Goal: Task Accomplishment & Management: Use online tool/utility

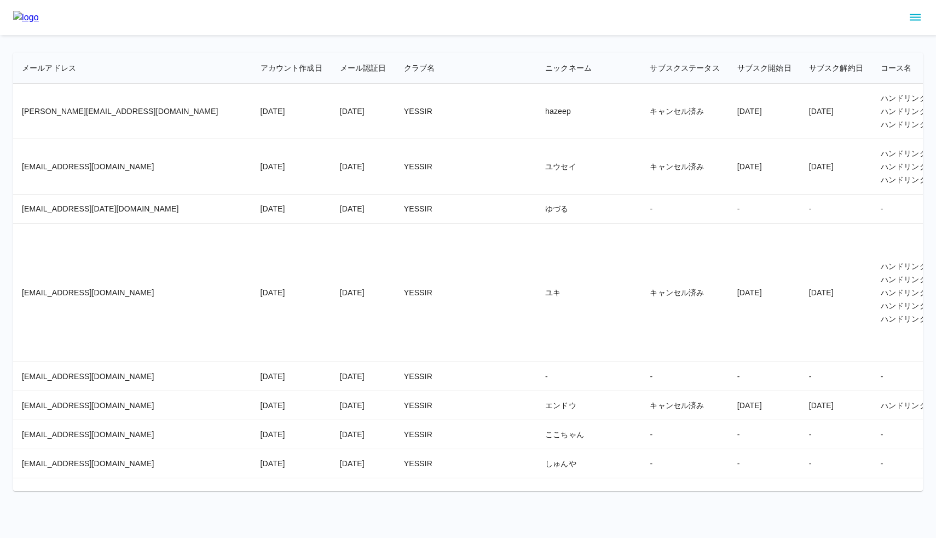
scroll to position [17840, 1302]
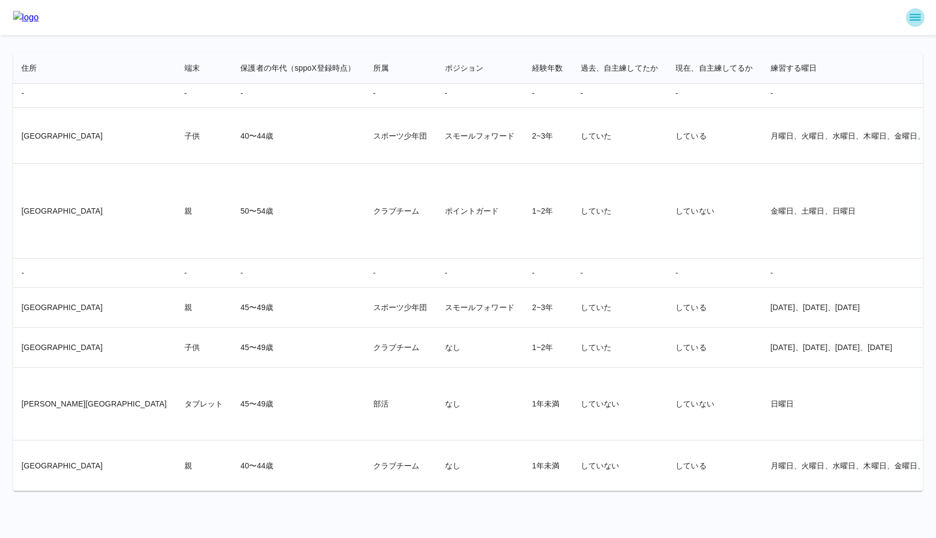
click at [913, 22] on icon "sidemenu" at bounding box center [915, 17] width 13 height 13
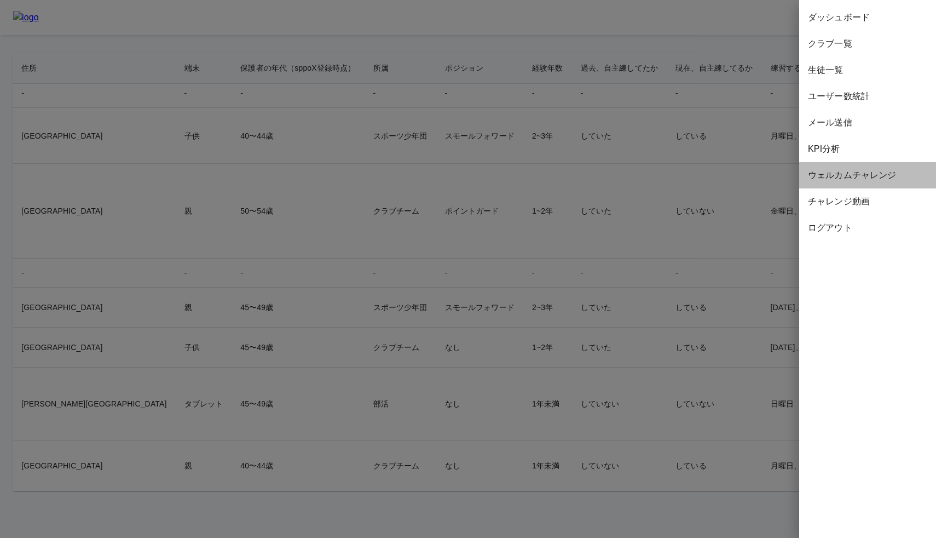
click at [861, 174] on span "ウェルカムチャレンジ" at bounding box center [867, 175] width 119 height 13
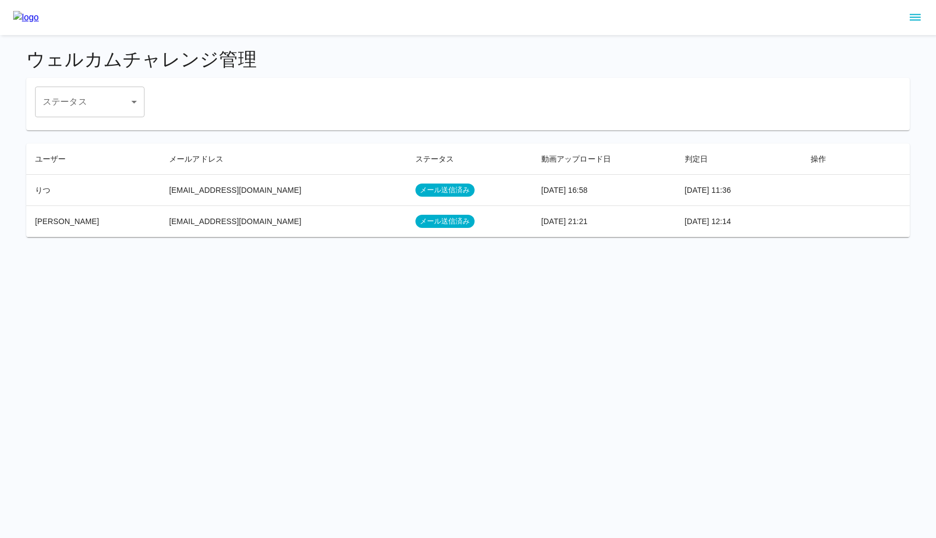
click at [341, 34] on div at bounding box center [468, 17] width 936 height 35
click at [914, 19] on icon "sidemenu" at bounding box center [915, 17] width 13 height 13
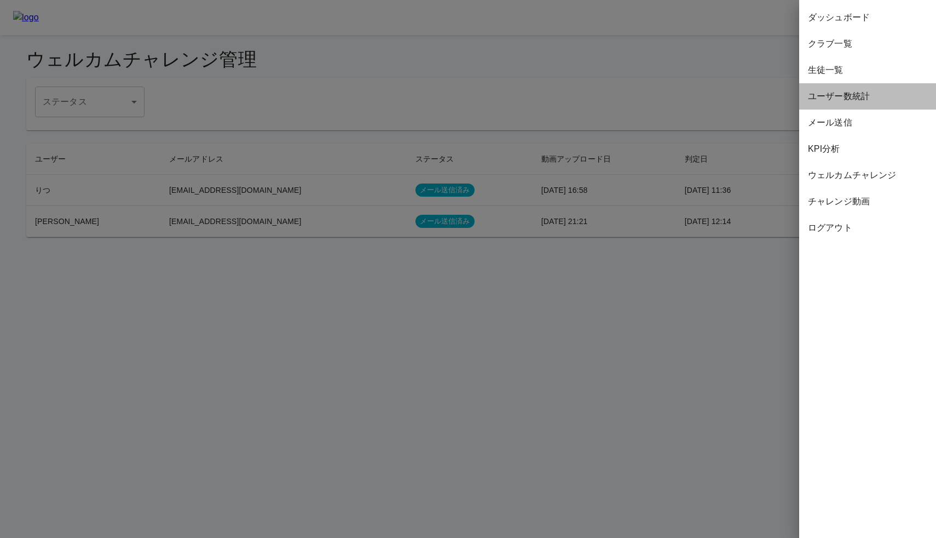
click at [861, 97] on span "ユーザー数統計" at bounding box center [867, 96] width 119 height 13
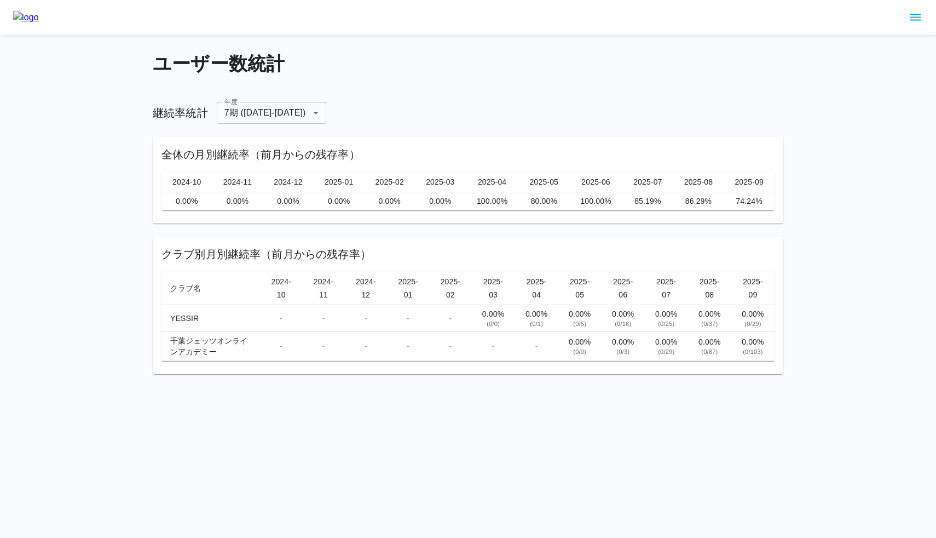
click at [524, 28] on div at bounding box center [468, 17] width 936 height 35
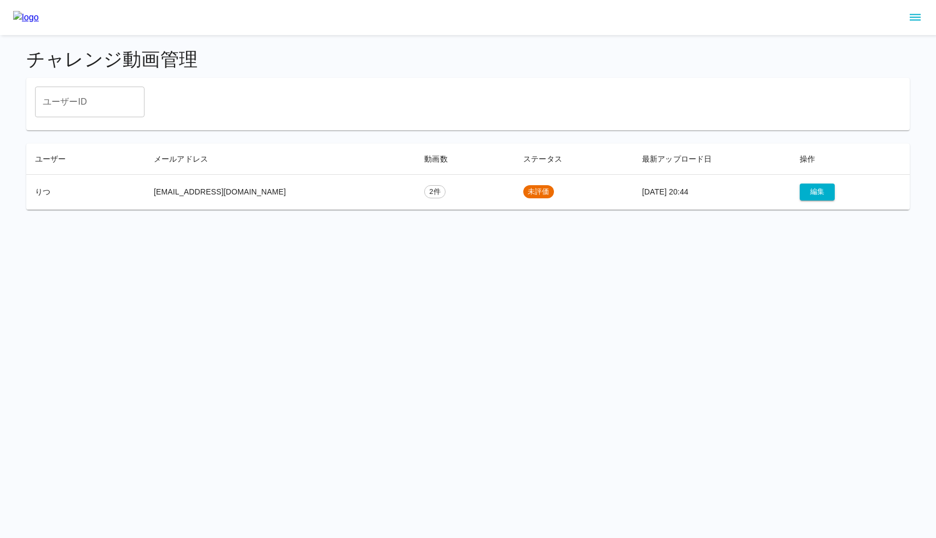
click at [526, 37] on div "チャレンジ動画管理 ユーザーID ユーザーID ユーザー メールアドレス 動画数 ステータス 最新アップロード日 操作 りつ [EMAIL_ADDRESS][…" at bounding box center [468, 129] width 910 height 188
click at [804, 189] on button "編集" at bounding box center [817, 191] width 35 height 17
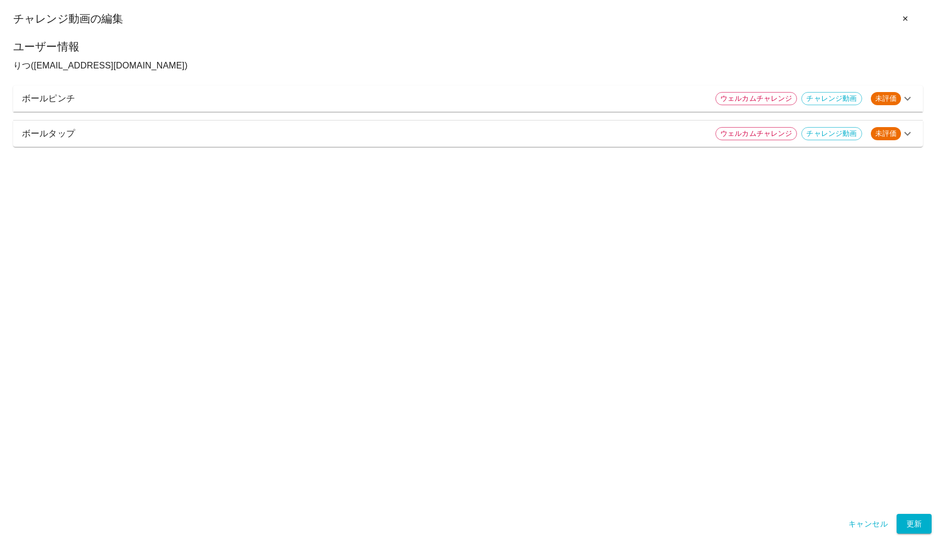
click at [466, 92] on p "ボールピンチ" at bounding box center [364, 98] width 685 height 13
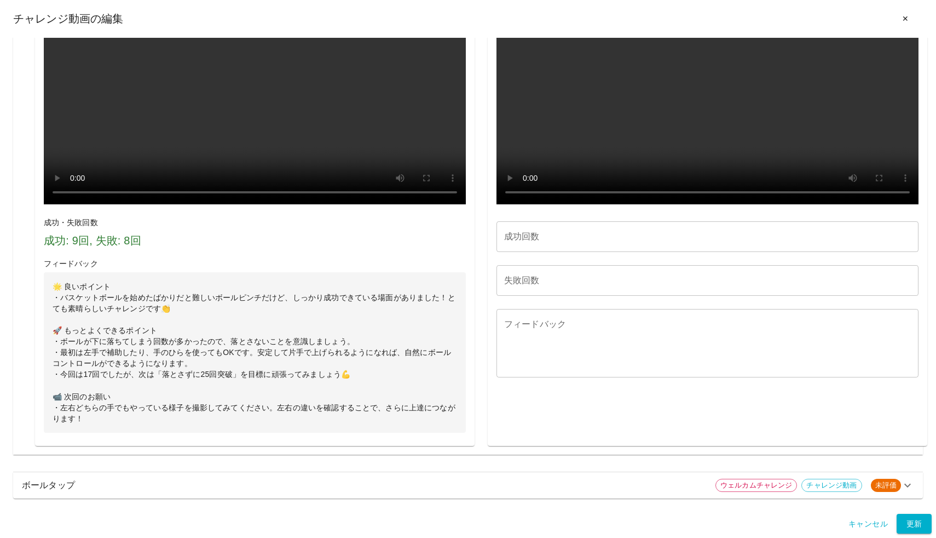
scroll to position [1052, 0]
click at [908, 484] on icon at bounding box center [907, 484] width 13 height 13
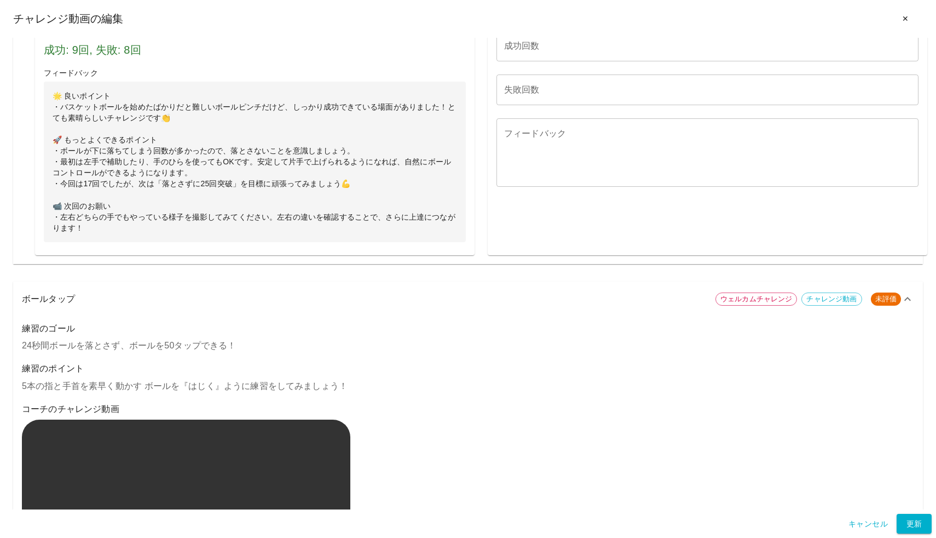
scroll to position [680, 0]
